Goal: Task Accomplishment & Management: Use online tool/utility

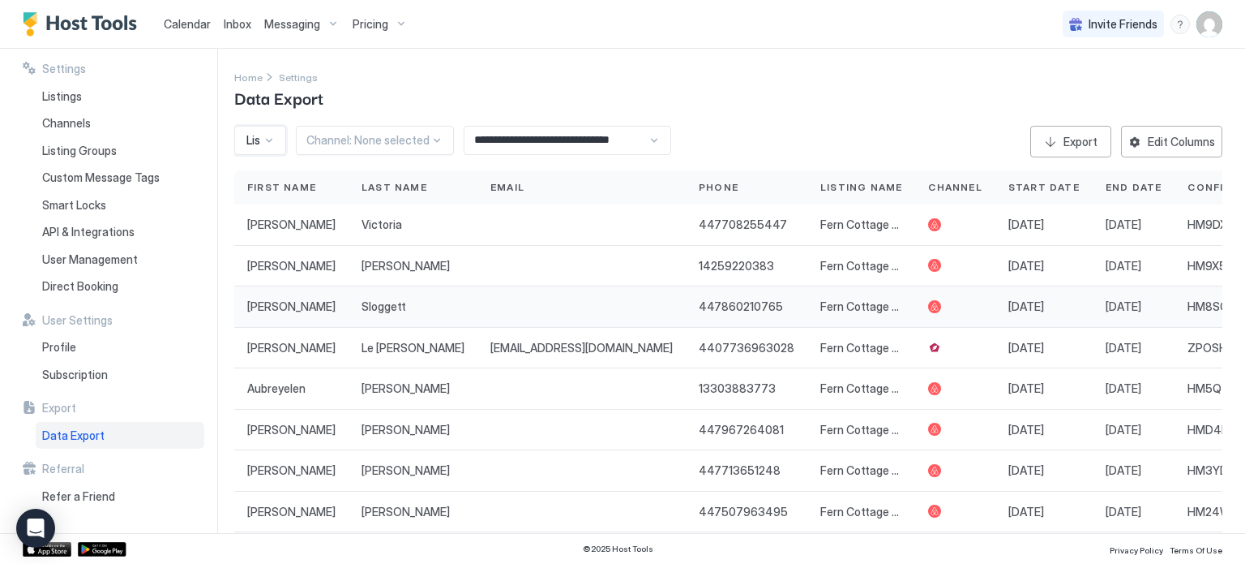
scroll to position [57, 0]
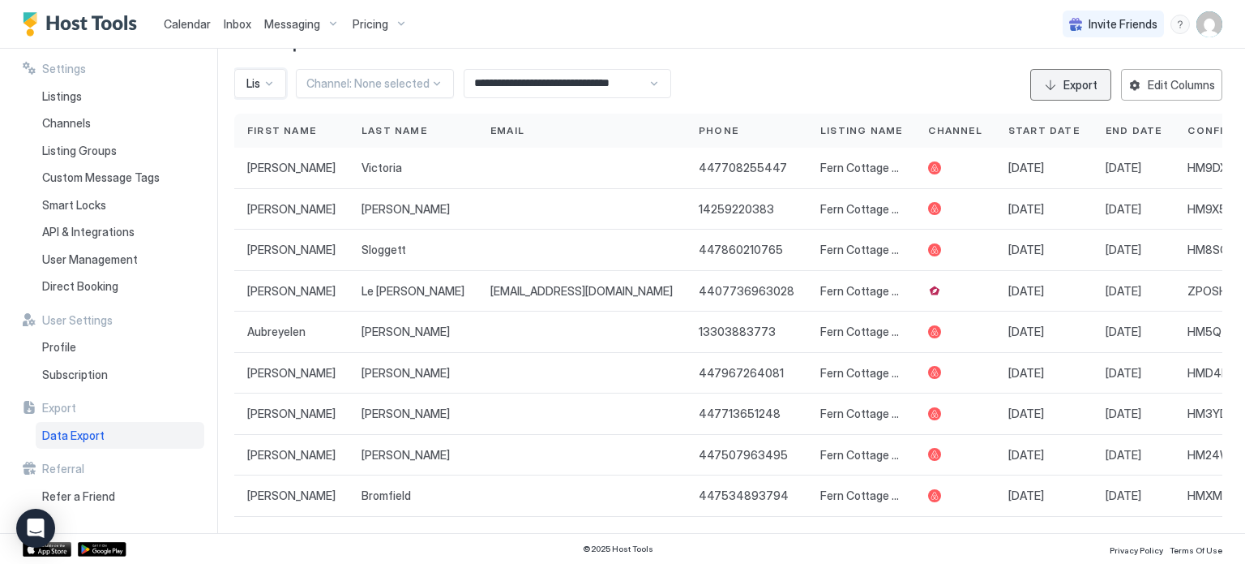
click at [1086, 79] on div "Export" at bounding box center [1081, 84] width 34 height 17
click at [1031, 27] on div "Calendar Inbox Messaging Pricing Invite Friends CT" at bounding box center [622, 24] width 1245 height 49
click at [271, 82] on div at bounding box center [269, 83] width 13 height 13
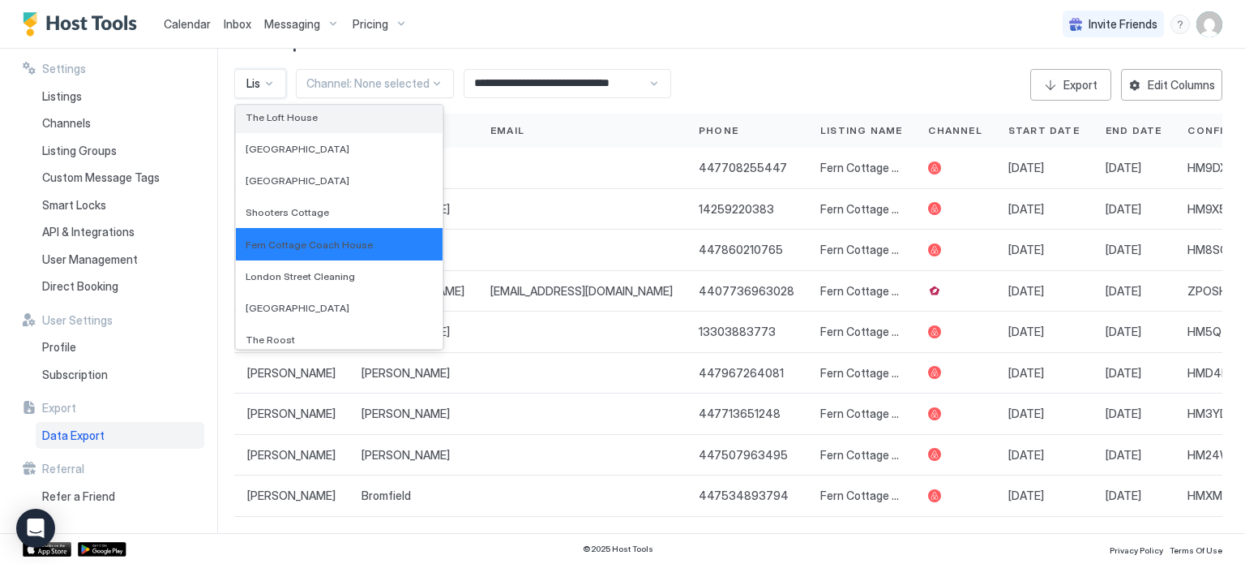
scroll to position [156, 0]
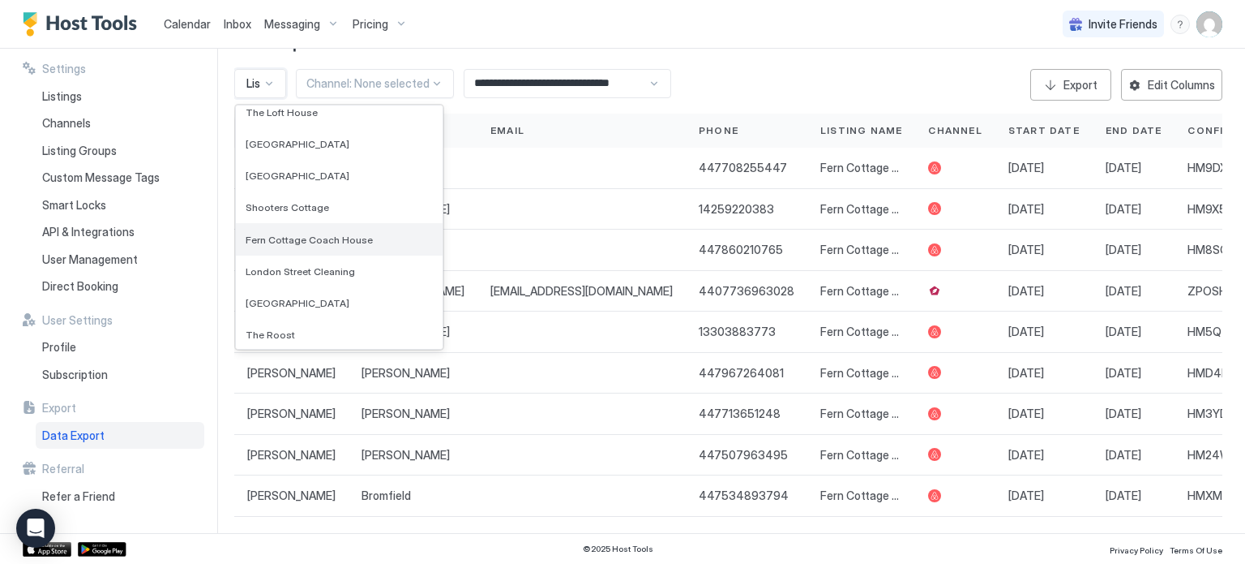
click at [315, 245] on div "Fern Cottage Coach House" at bounding box center [339, 239] width 207 height 32
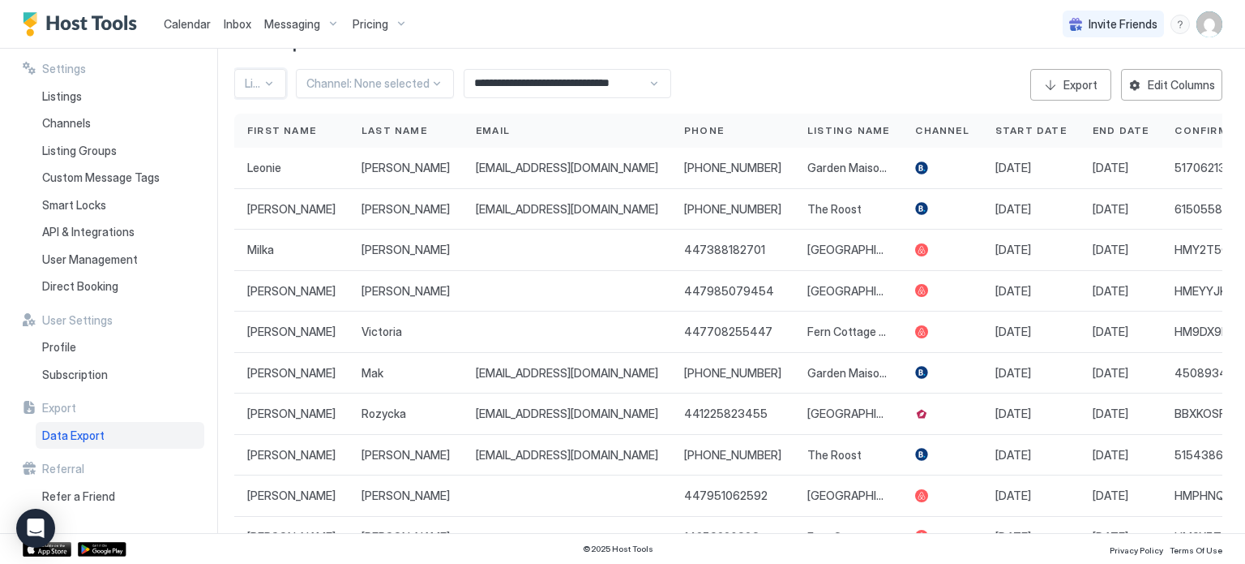
click at [266, 88] on div at bounding box center [269, 83] width 13 height 13
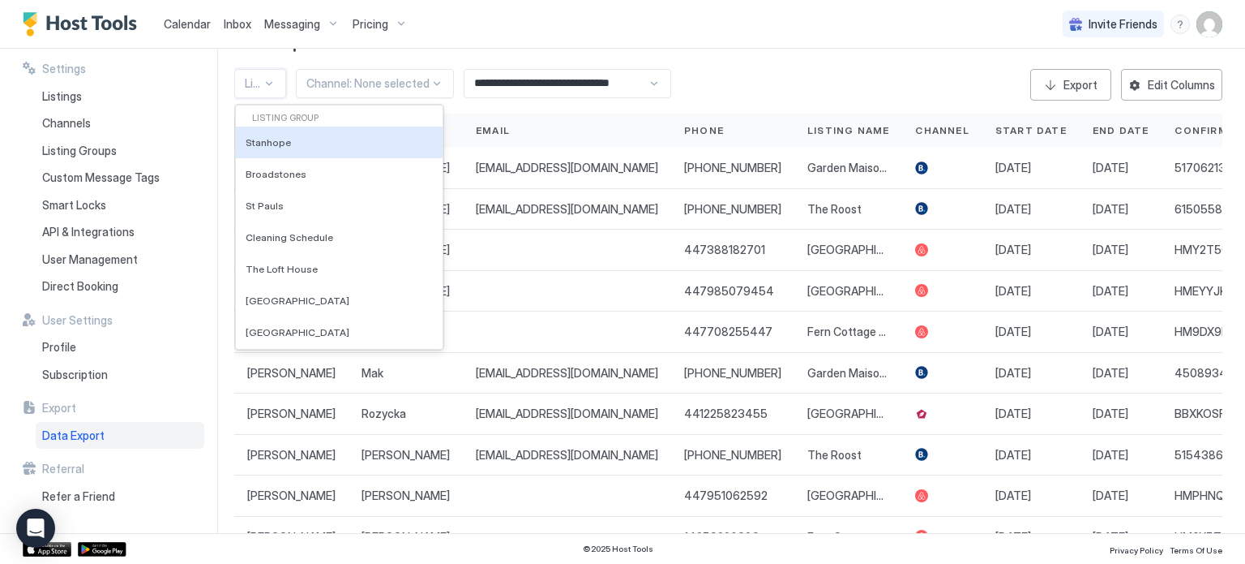
click at [266, 88] on div at bounding box center [269, 83] width 13 height 13
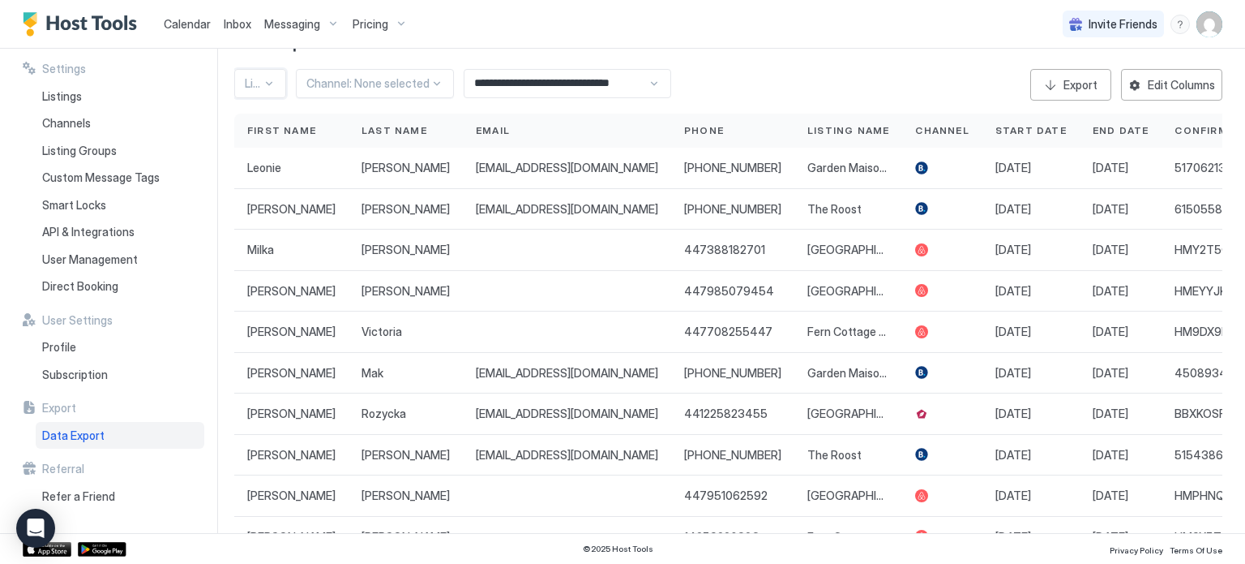
click at [268, 78] on div at bounding box center [269, 83] width 13 height 13
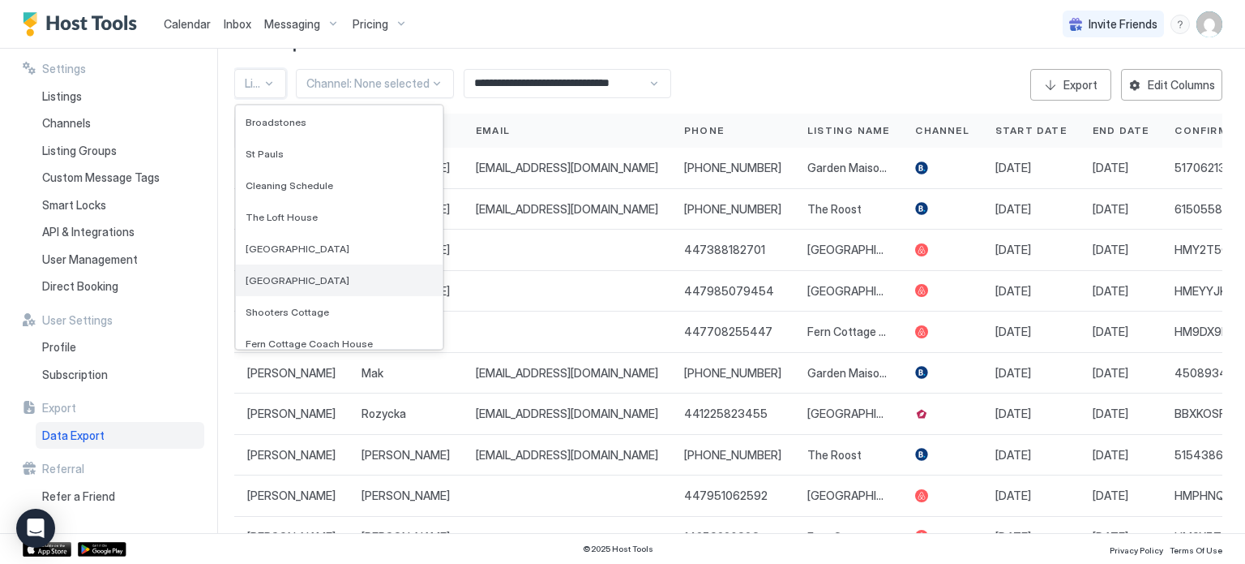
scroll to position [59, 0]
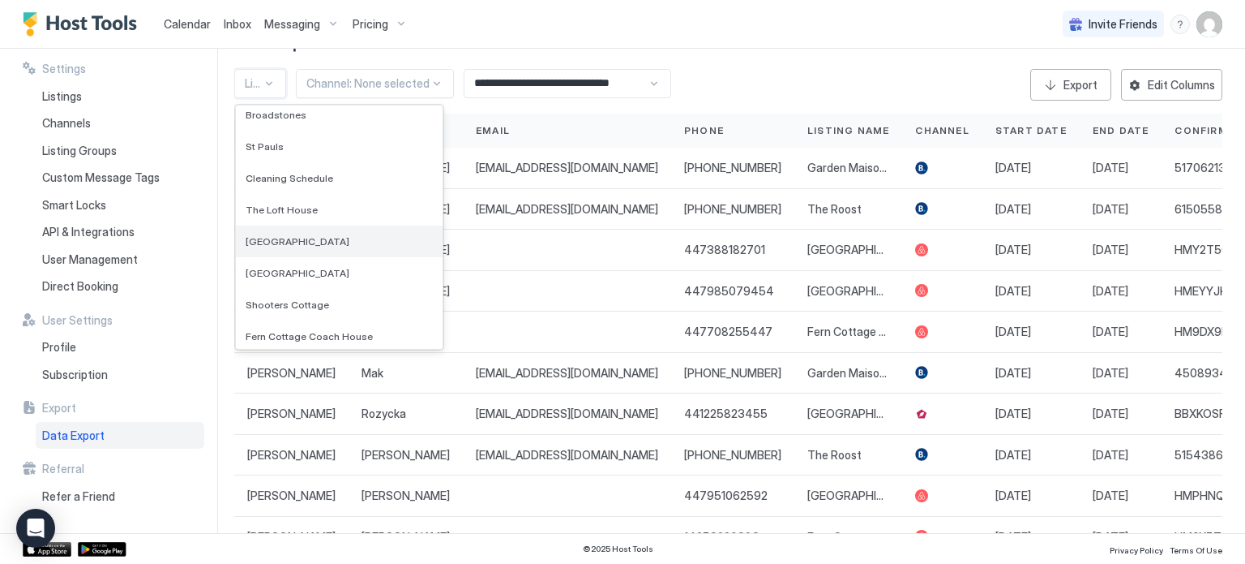
click at [306, 238] on span "[GEOGRAPHIC_DATA]" at bounding box center [298, 241] width 104 height 12
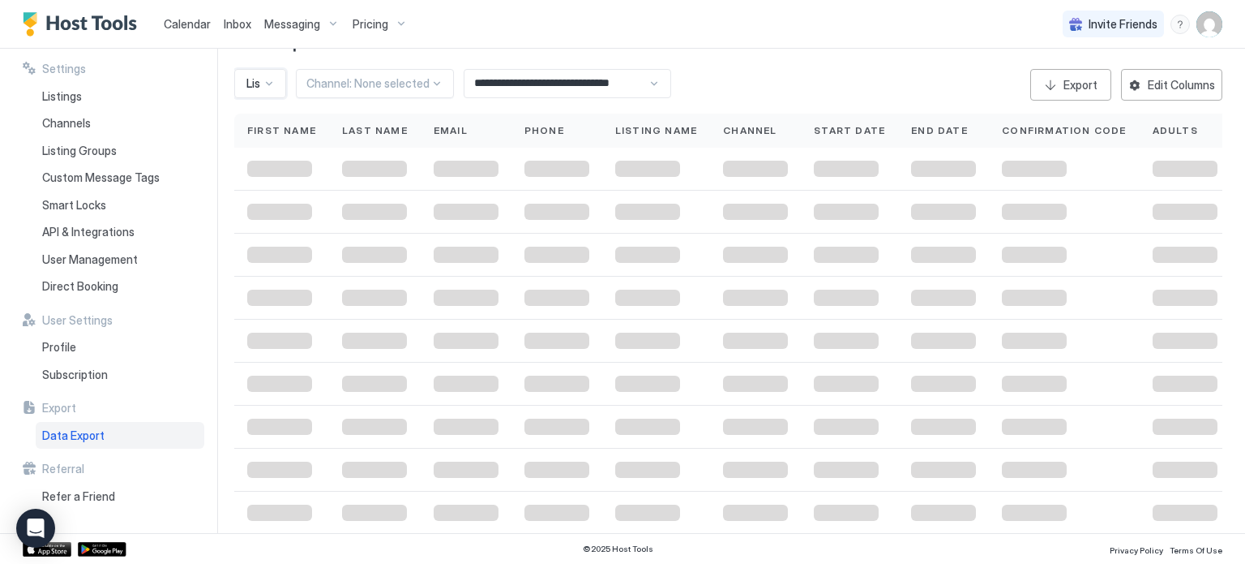
scroll to position [0, 0]
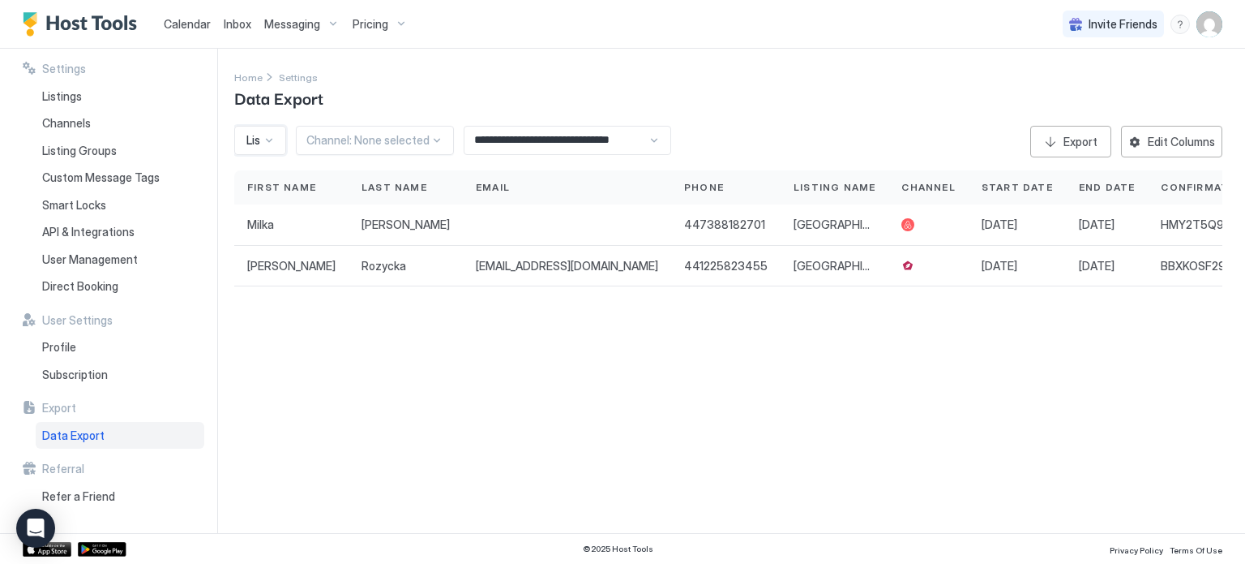
click at [570, 144] on input "**********" at bounding box center [556, 140] width 183 height 28
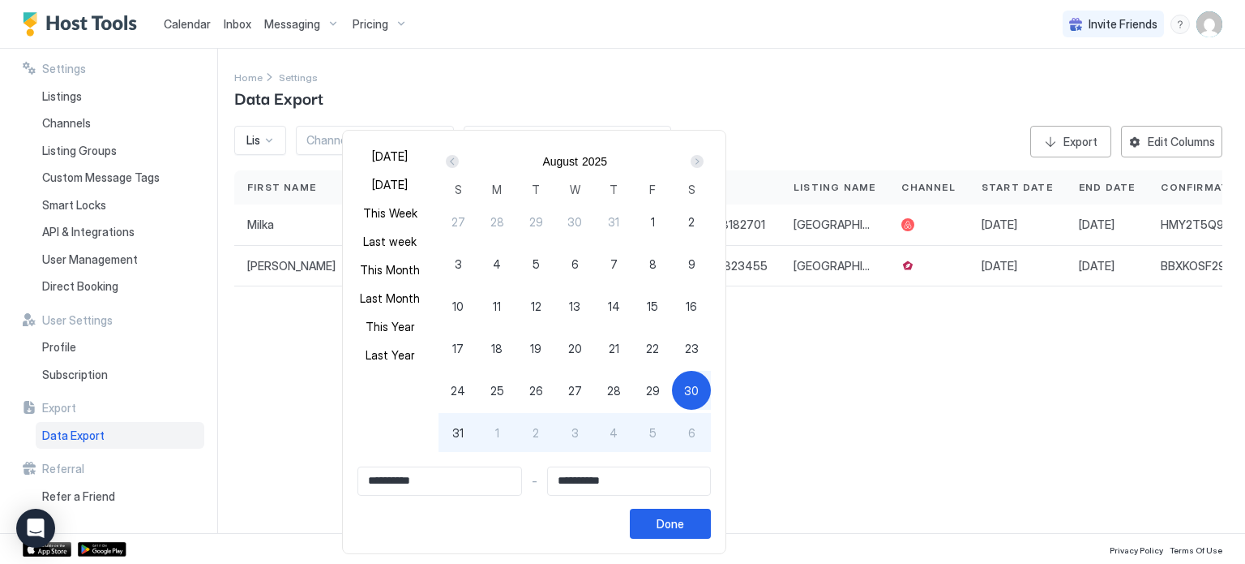
click at [464, 429] on span "31" at bounding box center [457, 432] width 11 height 17
type input "**********"
click at [704, 160] on div "Next" at bounding box center [697, 161] width 13 height 13
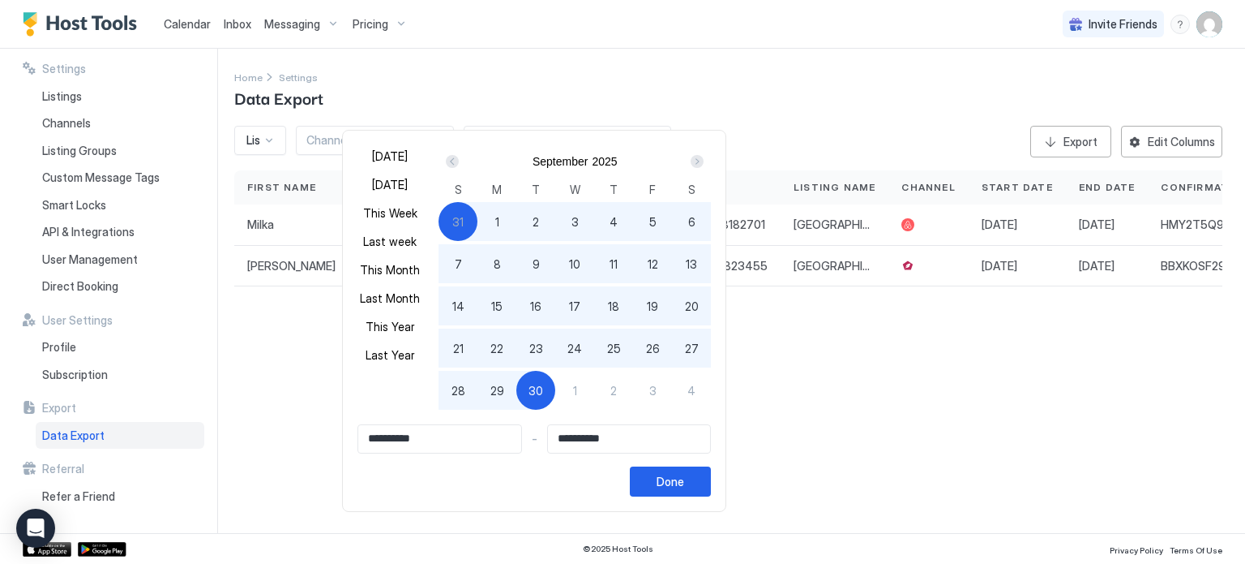
click at [775, 106] on div at bounding box center [622, 282] width 1245 height 564
type input "**********"
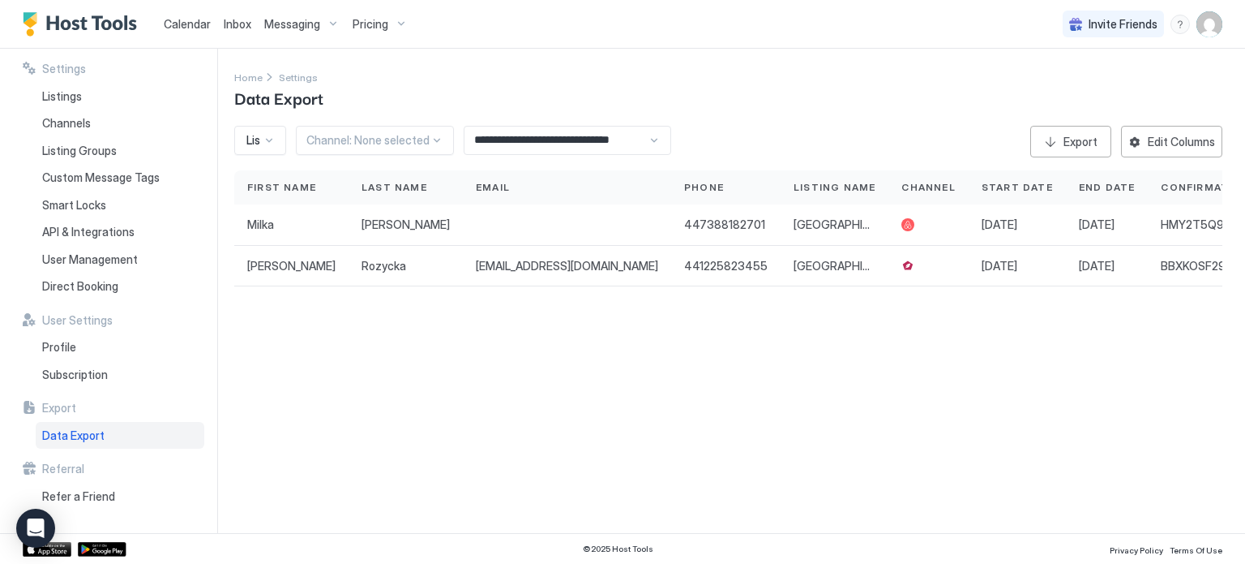
click at [272, 136] on div at bounding box center [269, 140] width 13 height 13
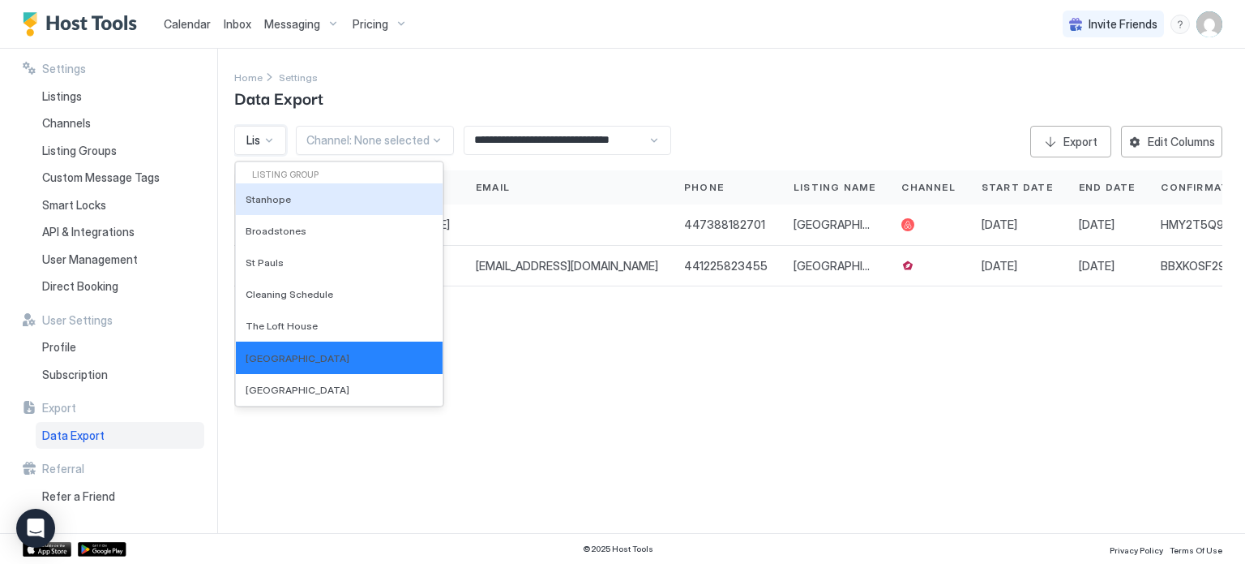
click at [272, 136] on div at bounding box center [269, 140] width 13 height 13
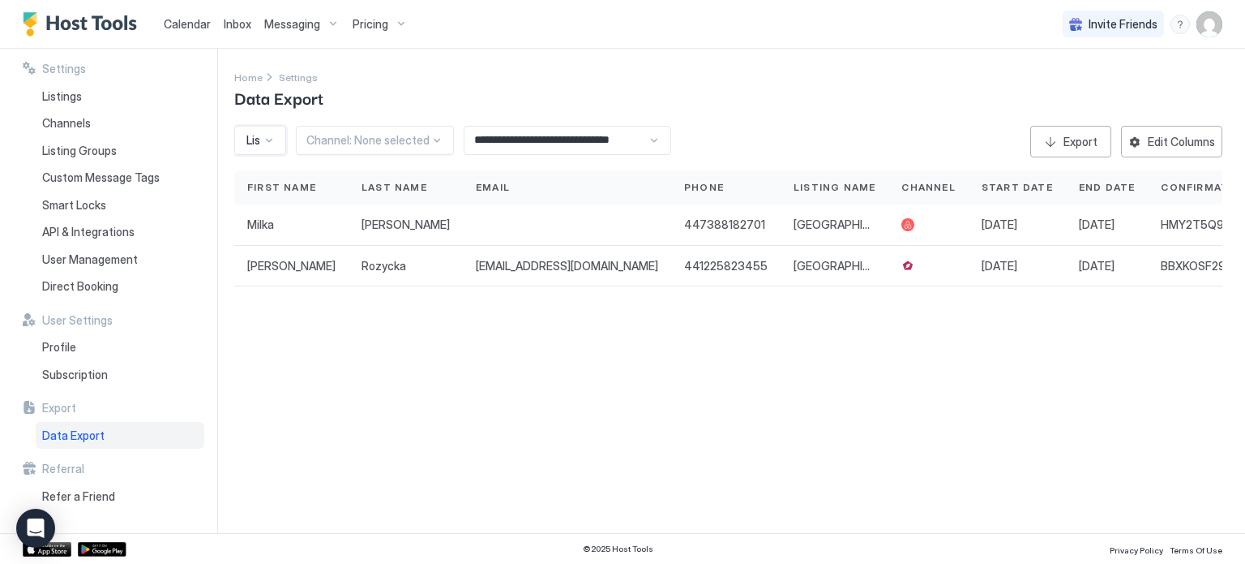
click at [272, 136] on div at bounding box center [269, 140] width 13 height 13
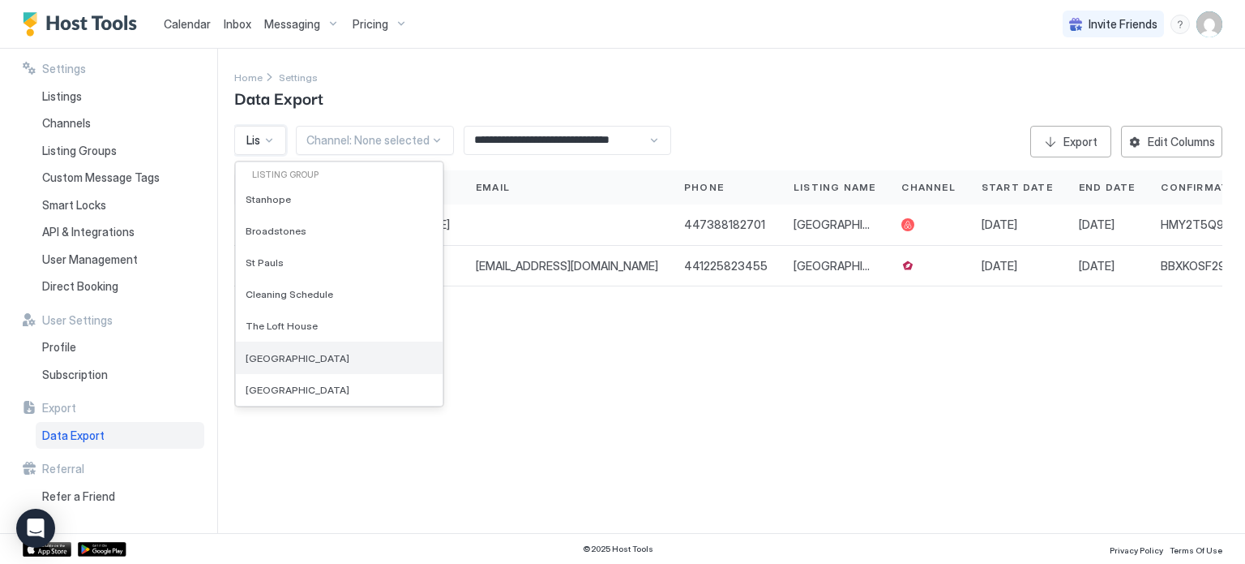
click at [332, 358] on div "[GEOGRAPHIC_DATA]" at bounding box center [339, 357] width 187 height 13
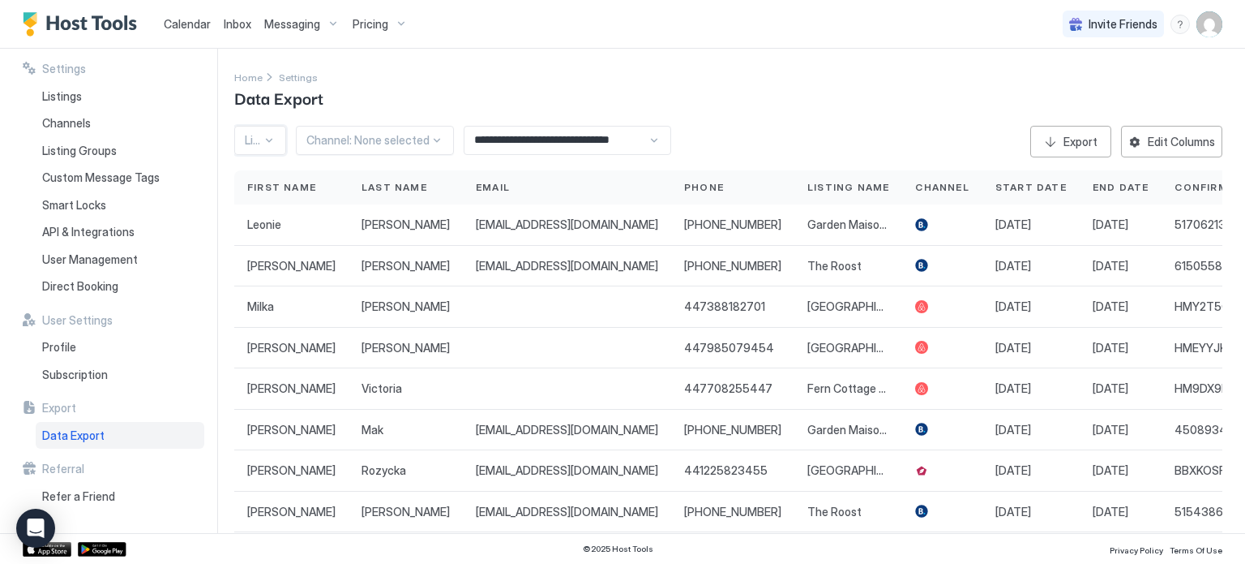
click at [264, 139] on div at bounding box center [269, 140] width 13 height 13
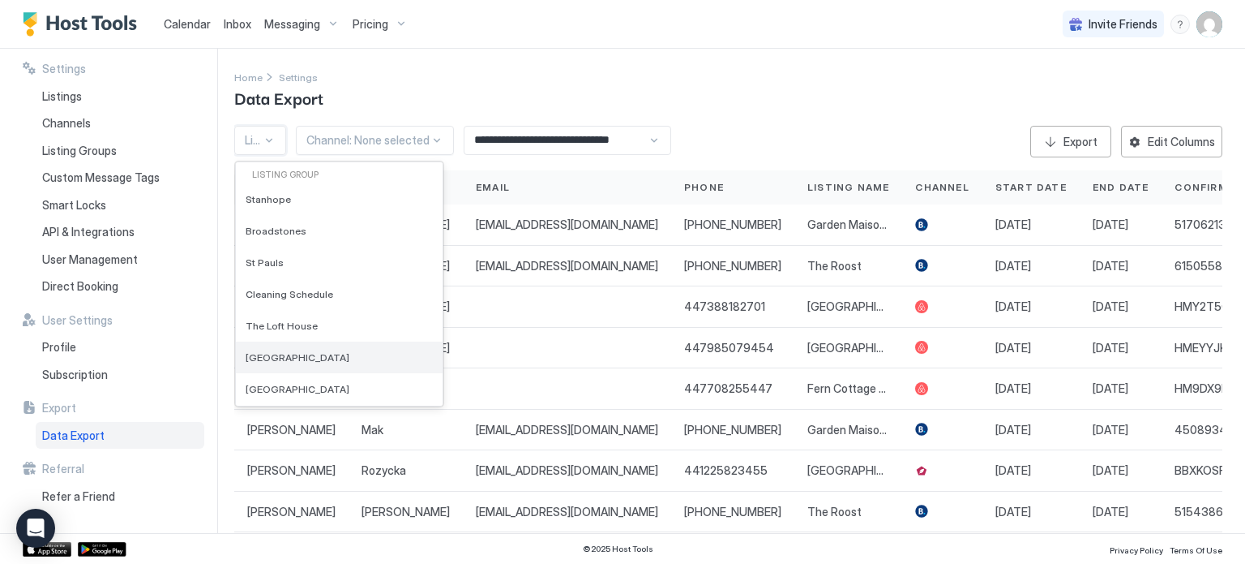
click at [304, 349] on div "[GEOGRAPHIC_DATA]" at bounding box center [339, 357] width 207 height 32
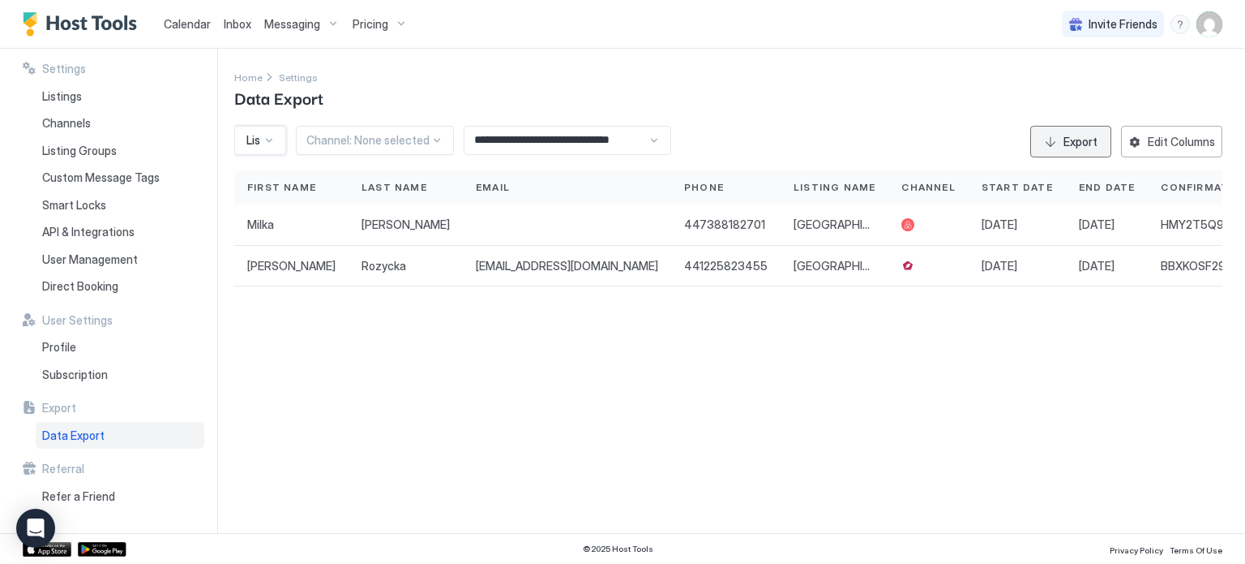
click at [1079, 138] on div "Export" at bounding box center [1081, 141] width 34 height 17
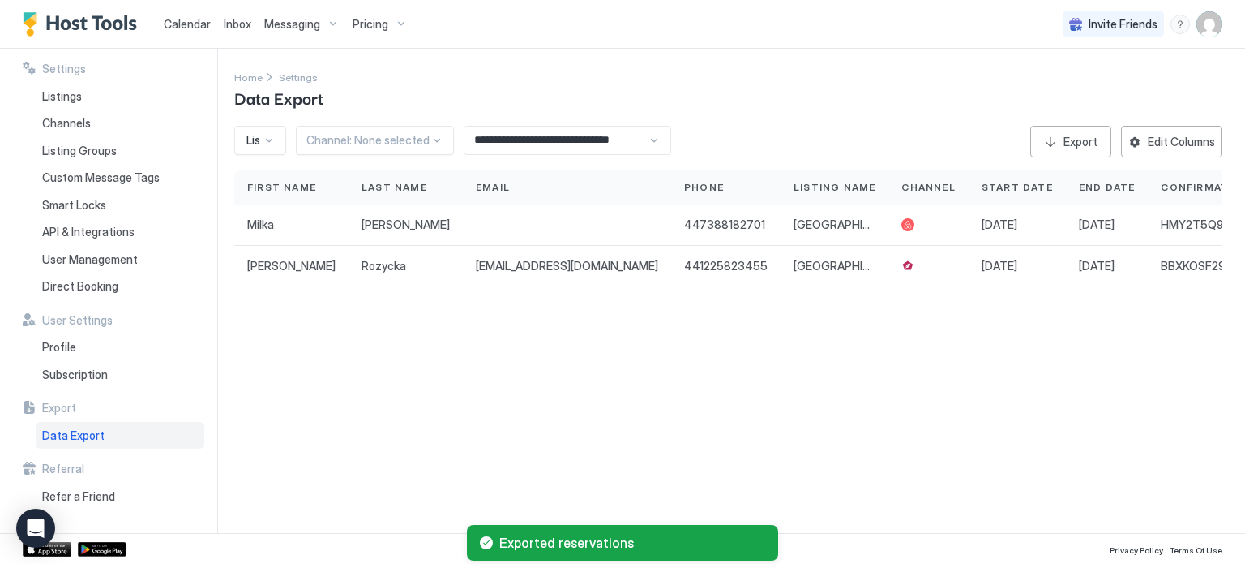
click at [267, 137] on div at bounding box center [269, 140] width 13 height 13
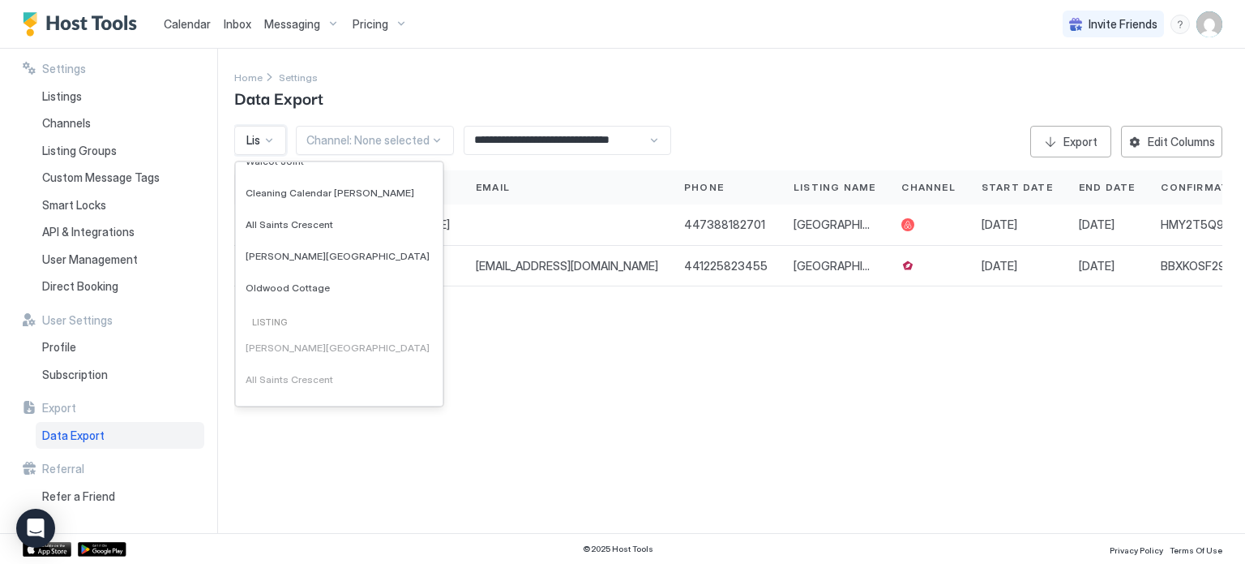
scroll to position [482, 0]
click at [288, 251] on span "[PERSON_NAME][GEOGRAPHIC_DATA]" at bounding box center [338, 255] width 184 height 12
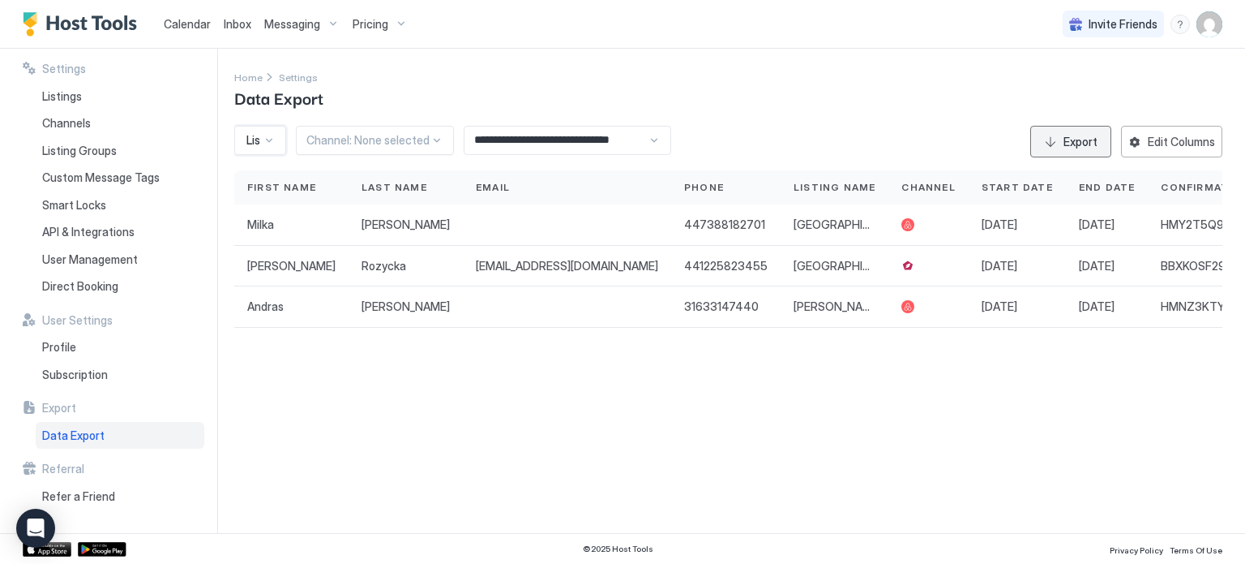
click at [1072, 139] on div "Export" at bounding box center [1081, 141] width 34 height 17
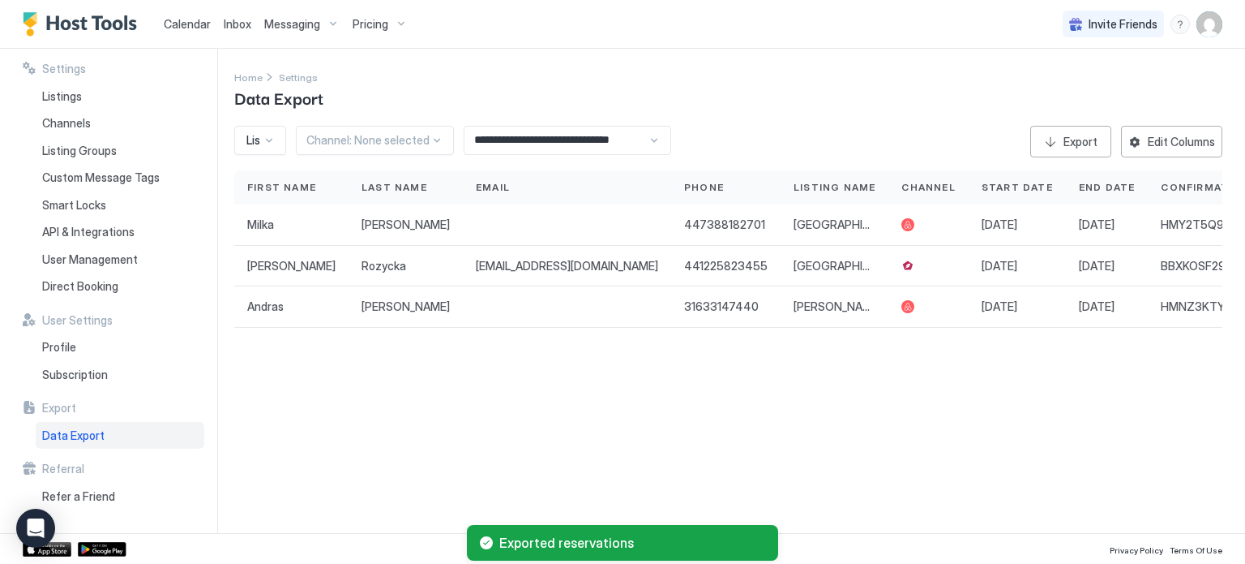
click at [269, 135] on div at bounding box center [269, 140] width 13 height 13
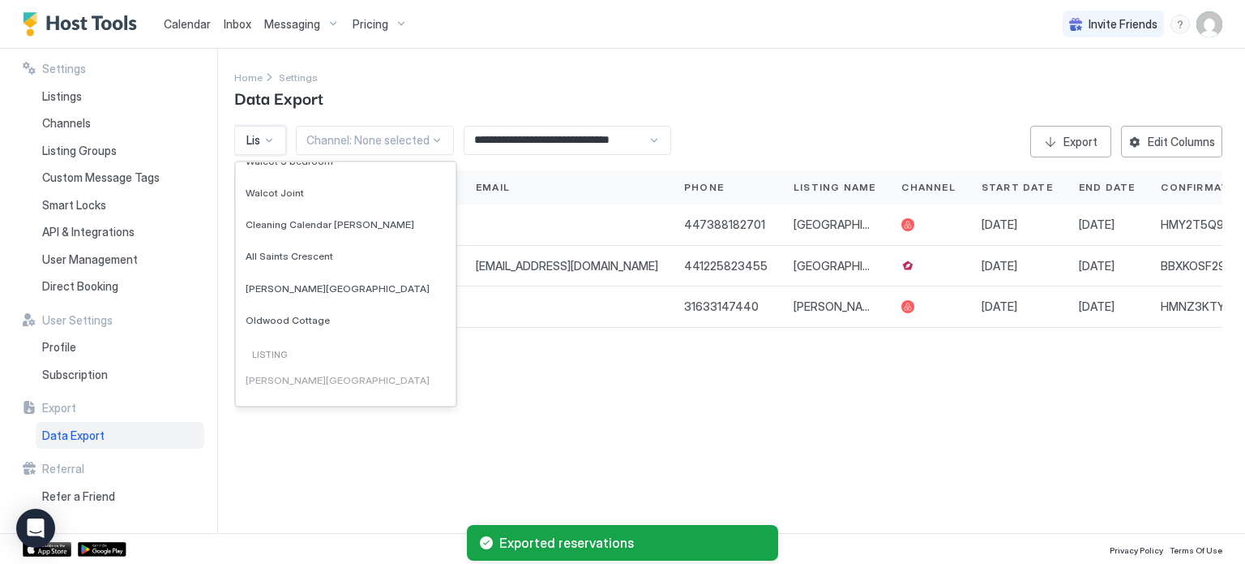
scroll to position [463, 0]
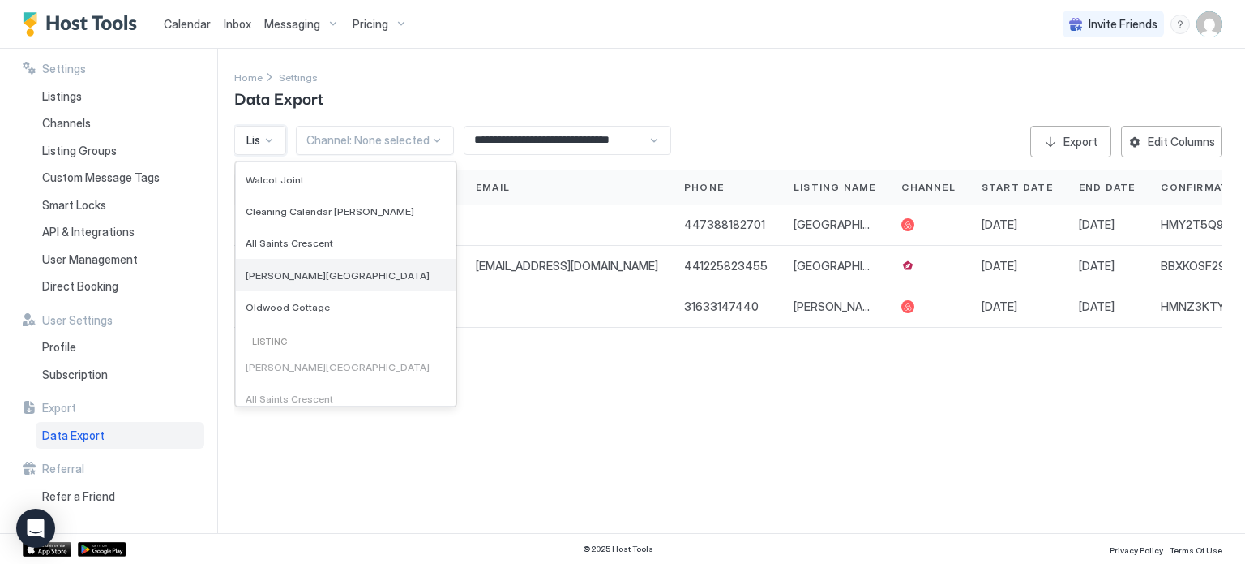
click at [291, 282] on div "[PERSON_NAME][GEOGRAPHIC_DATA]" at bounding box center [346, 275] width 220 height 32
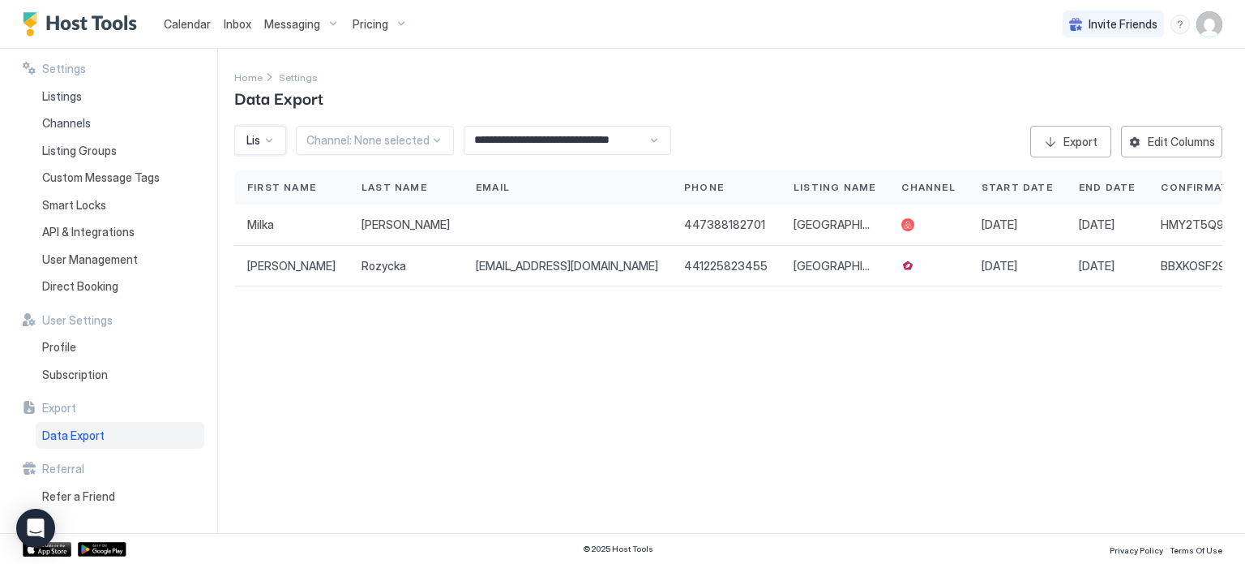
click at [268, 142] on div at bounding box center [269, 140] width 13 height 13
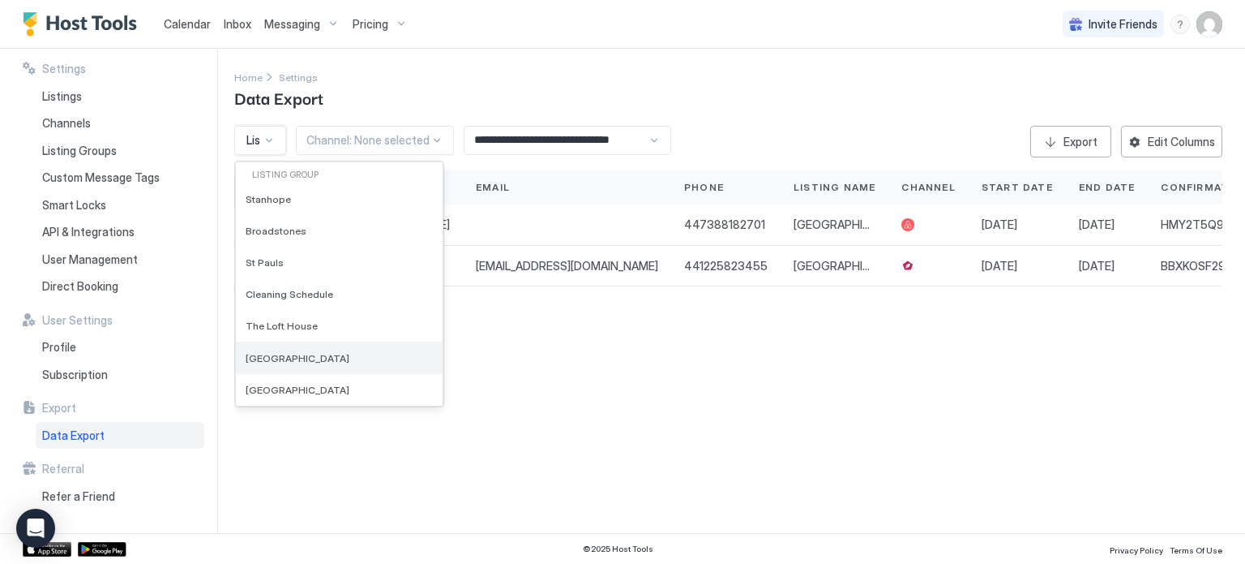
click at [335, 366] on div "[GEOGRAPHIC_DATA]" at bounding box center [339, 357] width 207 height 32
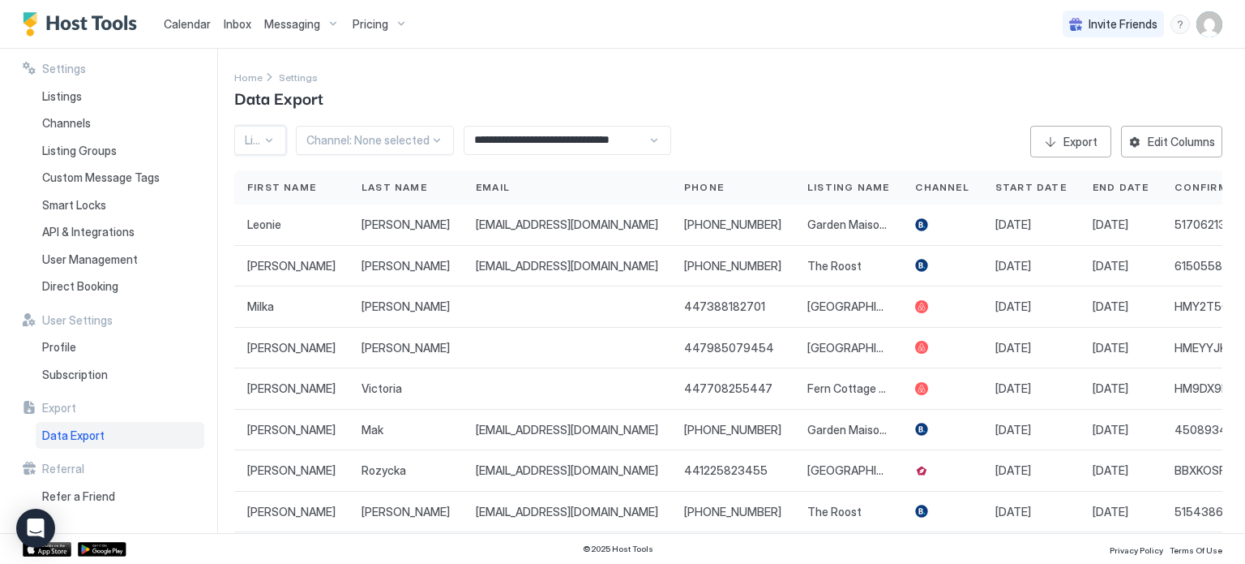
click at [277, 135] on div "Listing: None selected" at bounding box center [260, 140] width 52 height 29
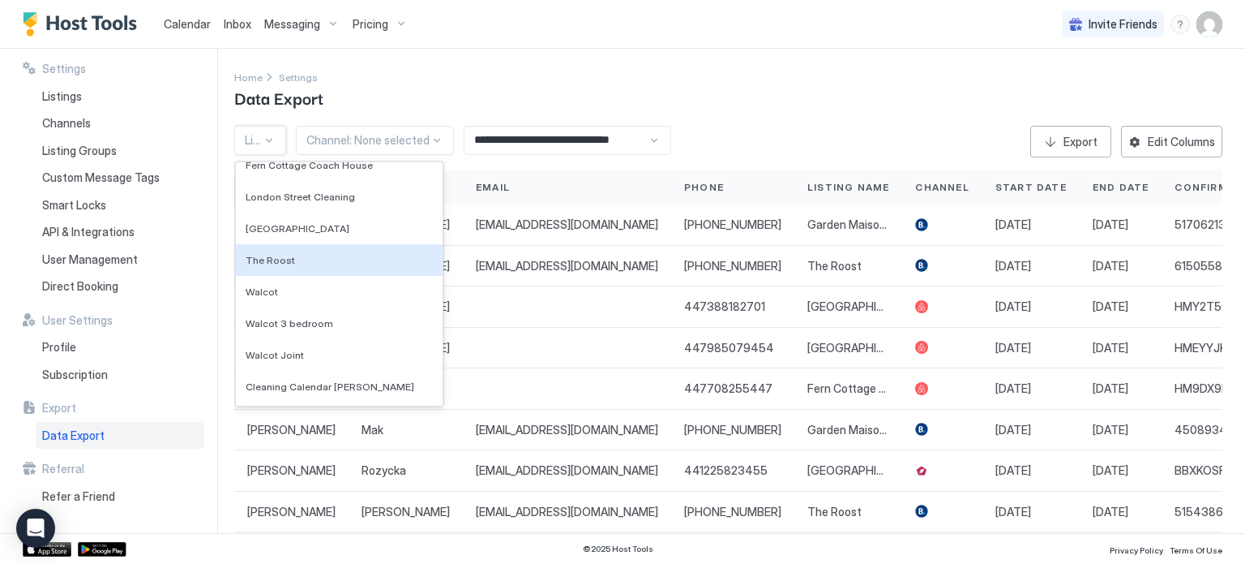
scroll to position [289, 0]
click at [283, 253] on span "The Roost" at bounding box center [270, 258] width 49 height 12
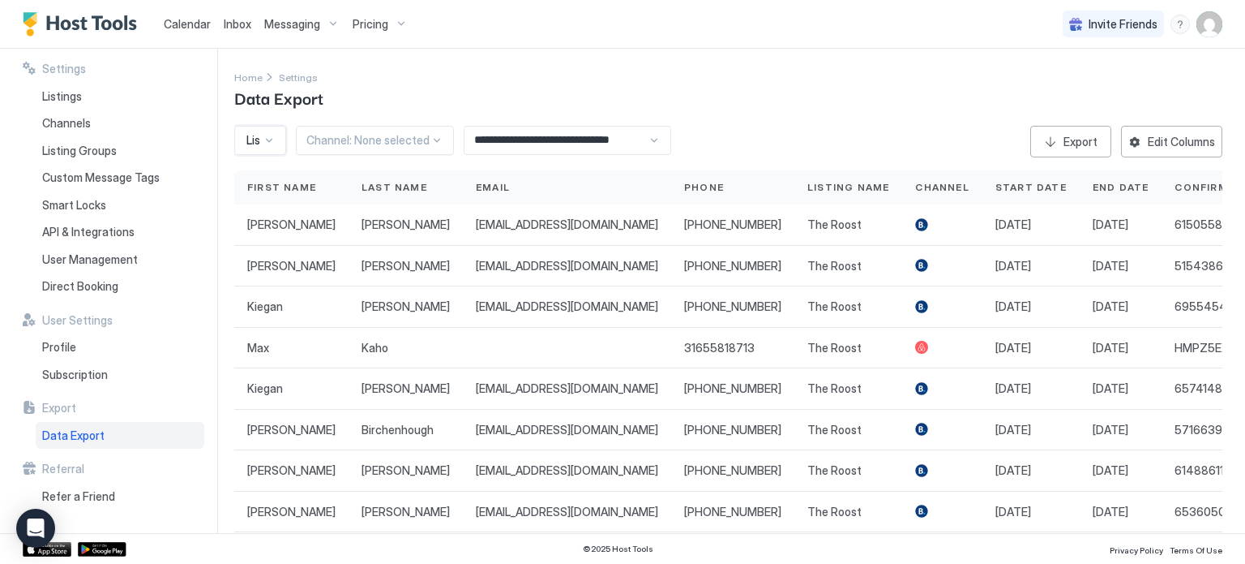
click at [550, 140] on input "**********" at bounding box center [556, 140] width 183 height 28
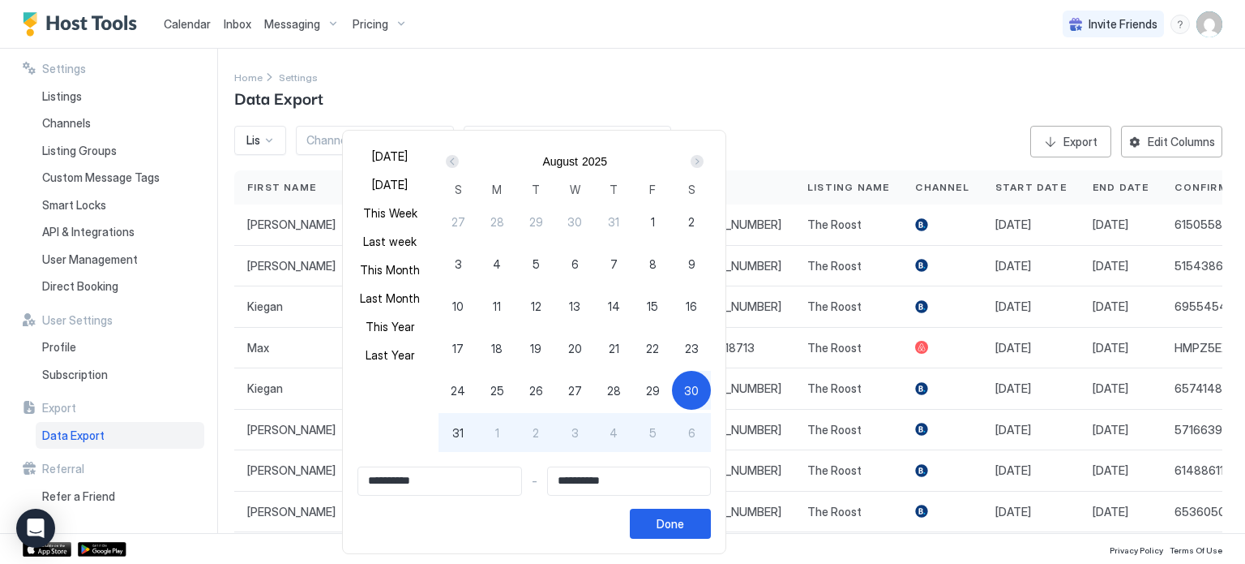
click at [797, 101] on div at bounding box center [622, 282] width 1245 height 564
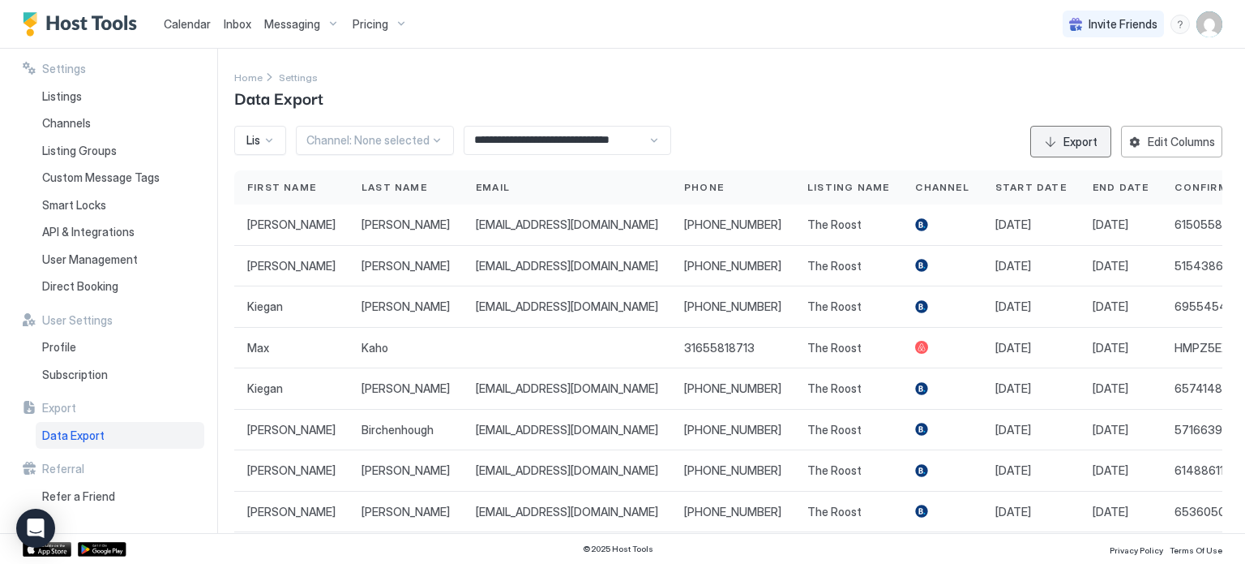
click at [1070, 140] on div "Export" at bounding box center [1081, 141] width 34 height 17
click at [273, 138] on div at bounding box center [269, 140] width 13 height 13
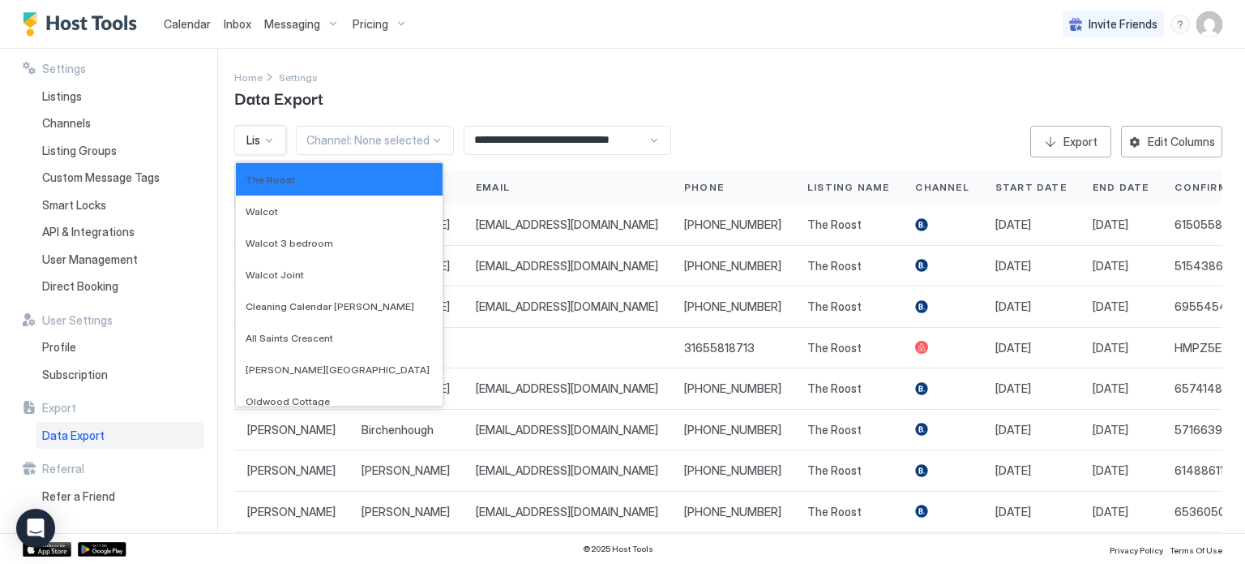
scroll to position [367, 0]
click at [315, 331] on div "All Saints Crescent" at bounding box center [339, 339] width 207 height 32
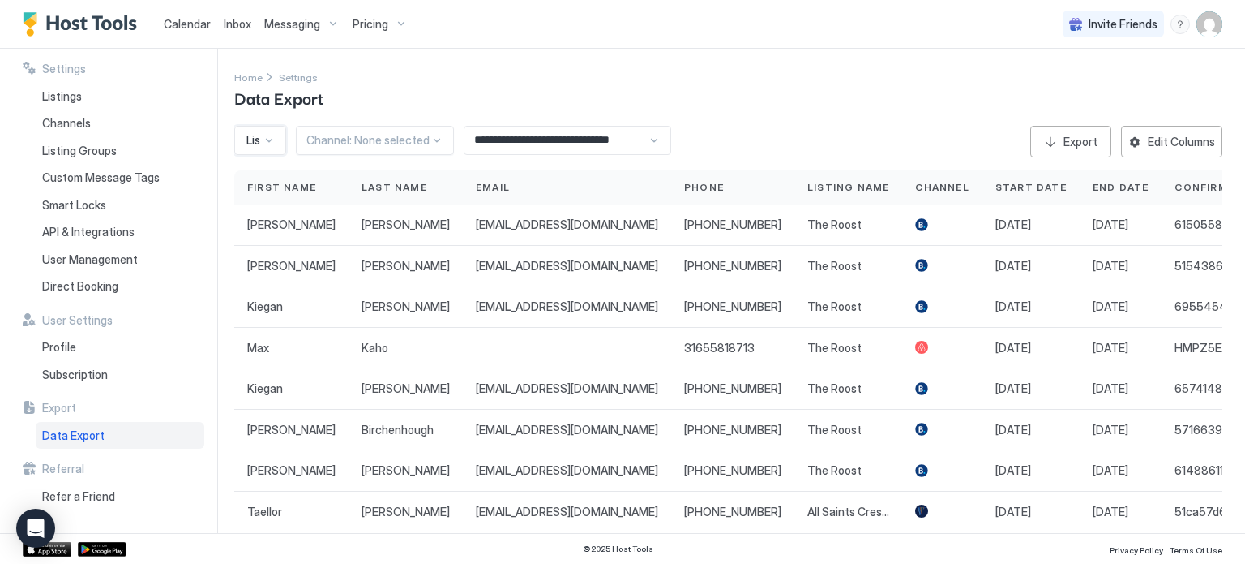
click at [271, 133] on div at bounding box center [269, 140] width 14 height 15
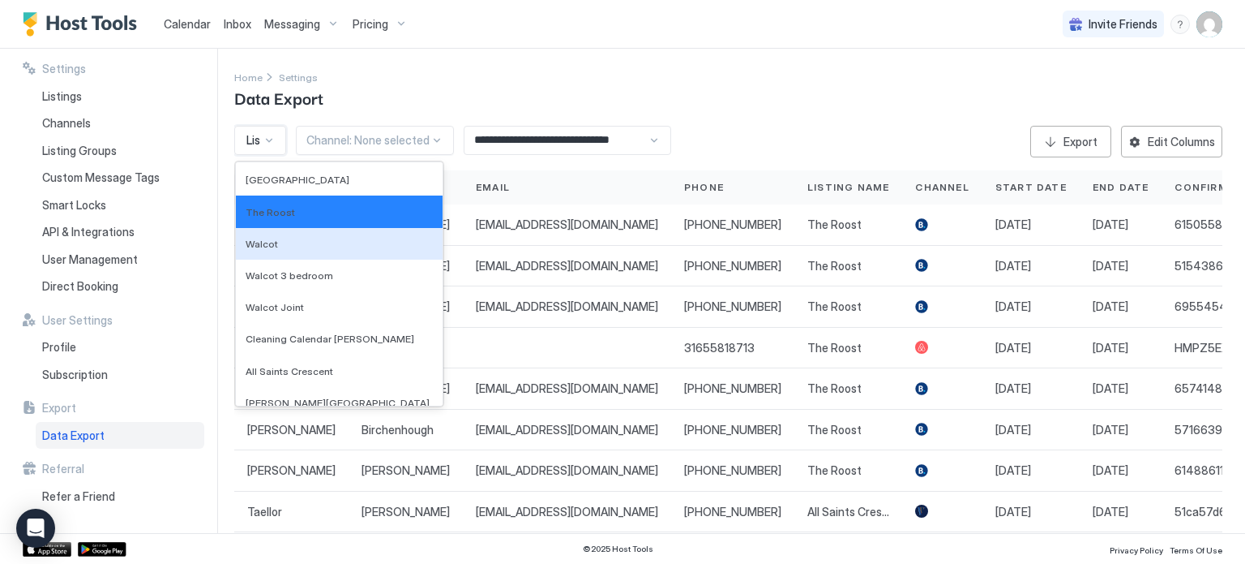
scroll to position [322, 0]
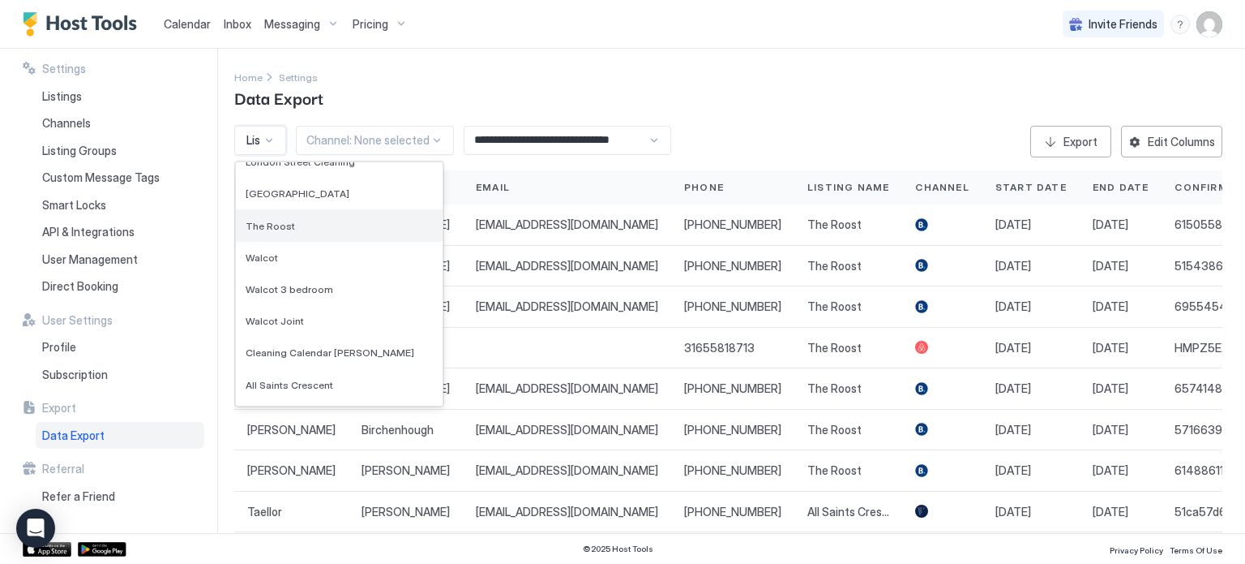
click at [332, 225] on div "The Roost" at bounding box center [339, 225] width 187 height 13
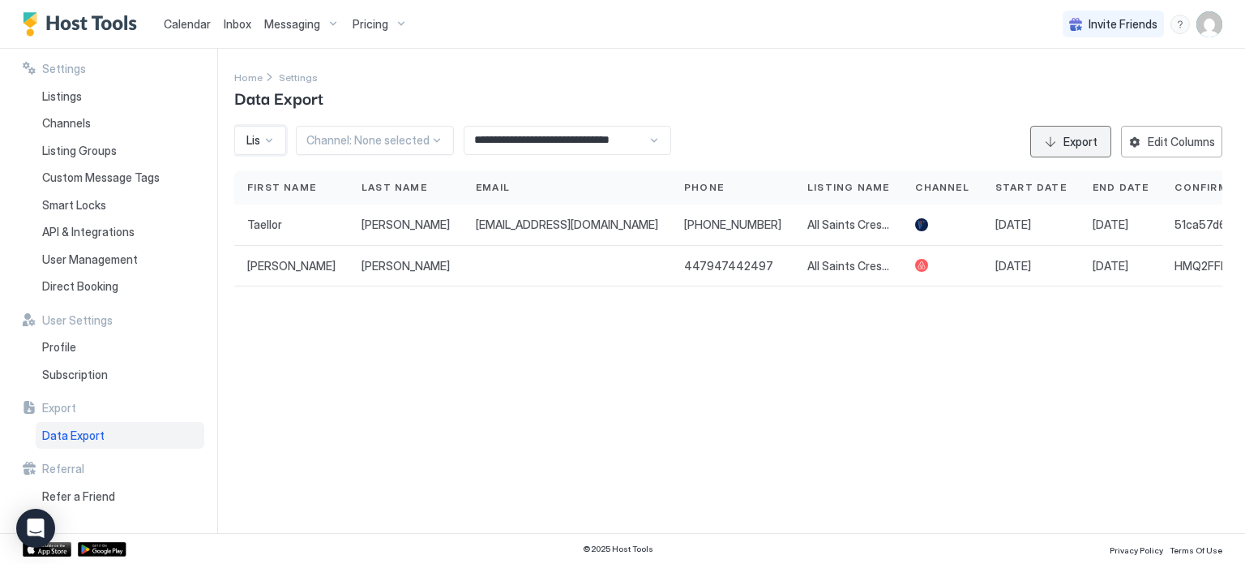
click at [1088, 144] on div "Export" at bounding box center [1081, 141] width 34 height 17
click at [1182, 328] on div "**********" at bounding box center [739, 291] width 1011 height 484
